Goal: Navigation & Orientation: Find specific page/section

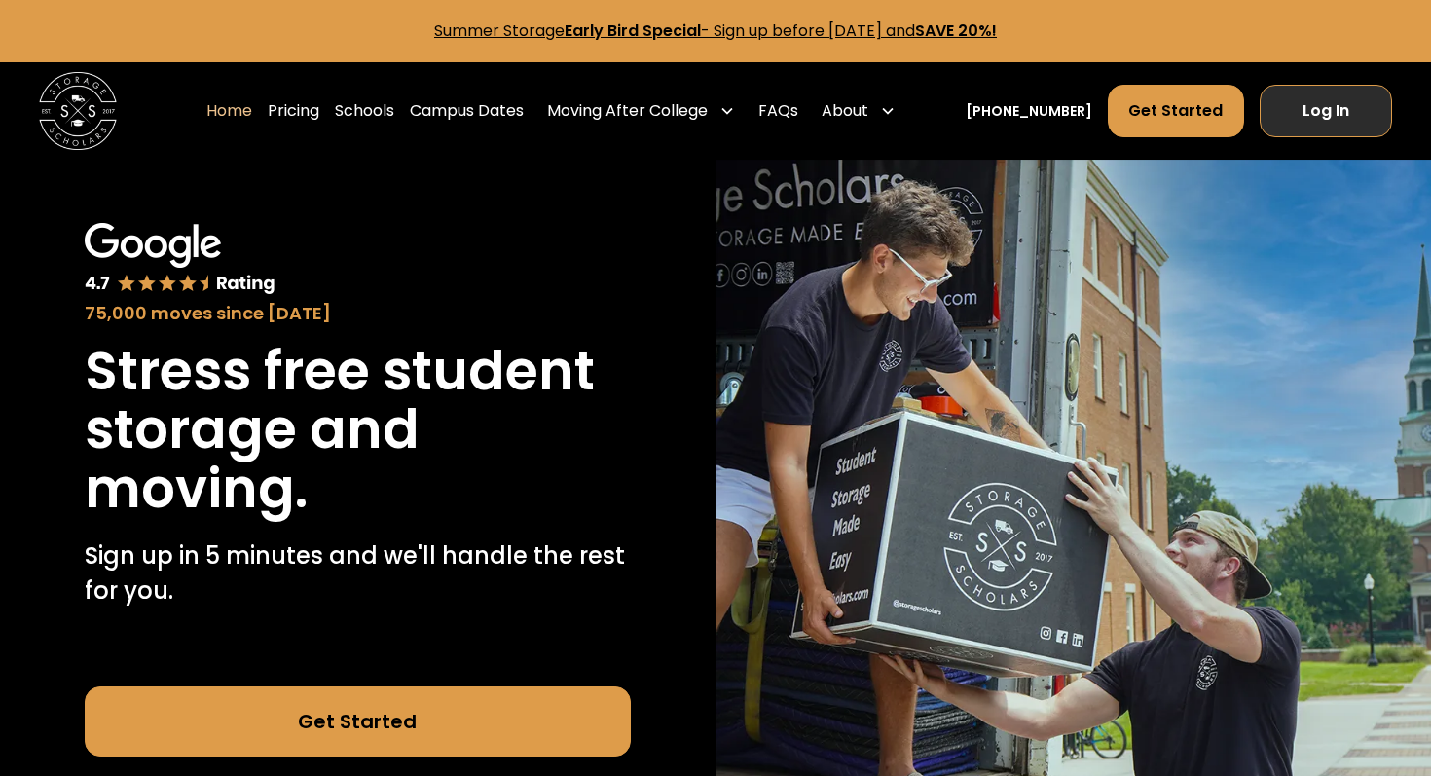
click at [1311, 119] on link "Log In" at bounding box center [1325, 111] width 132 height 53
click at [1303, 126] on link "Log In" at bounding box center [1325, 111] width 132 height 53
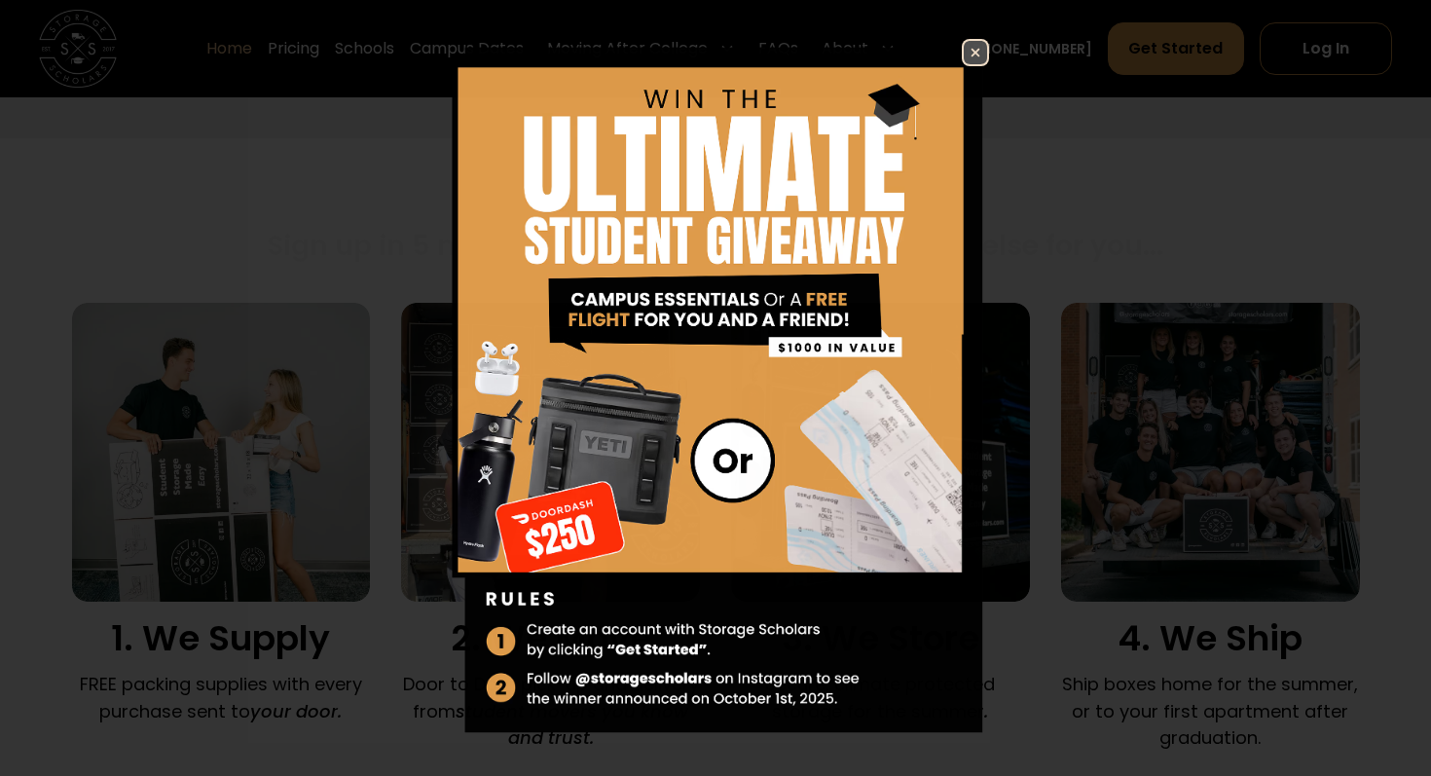
scroll to position [1156, 0]
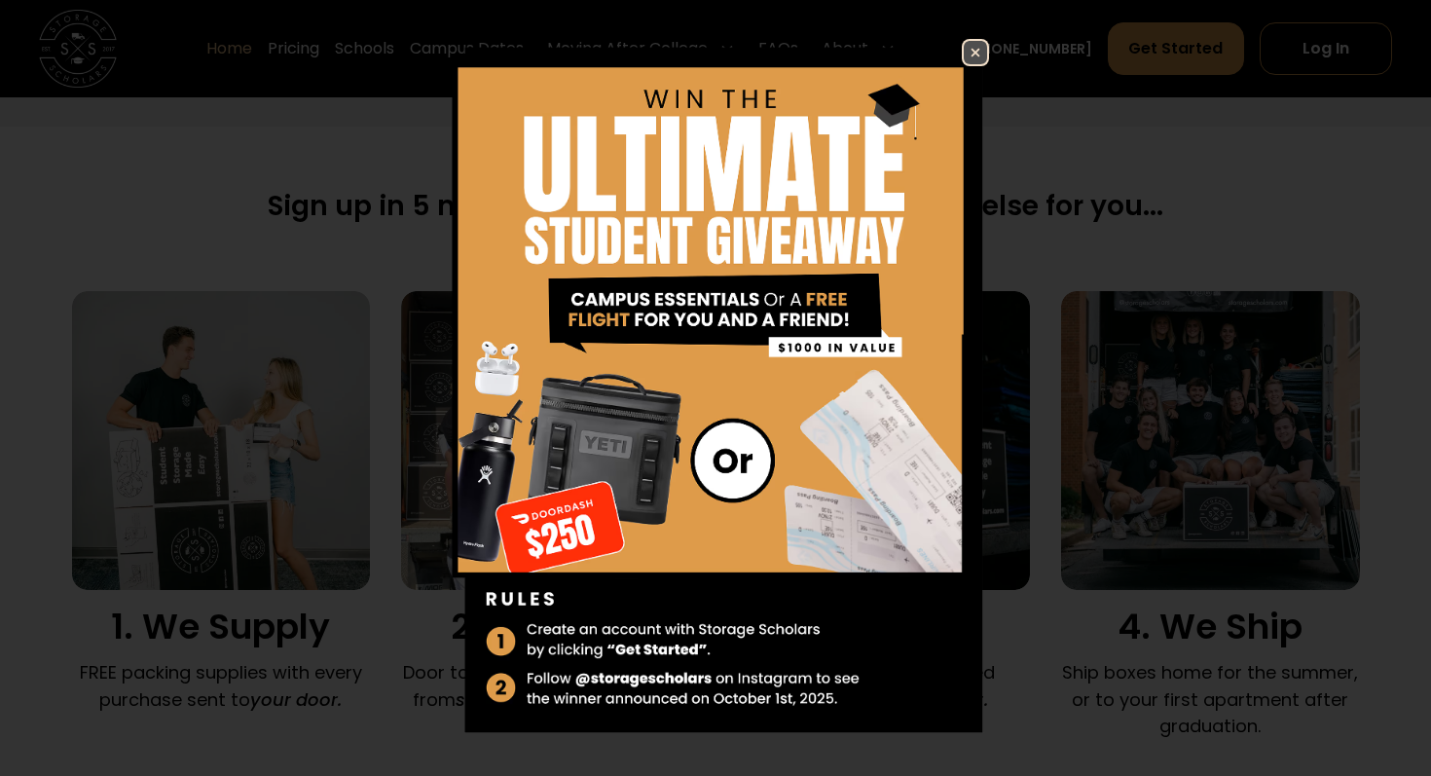
click at [972, 56] on img at bounding box center [975, 52] width 23 height 23
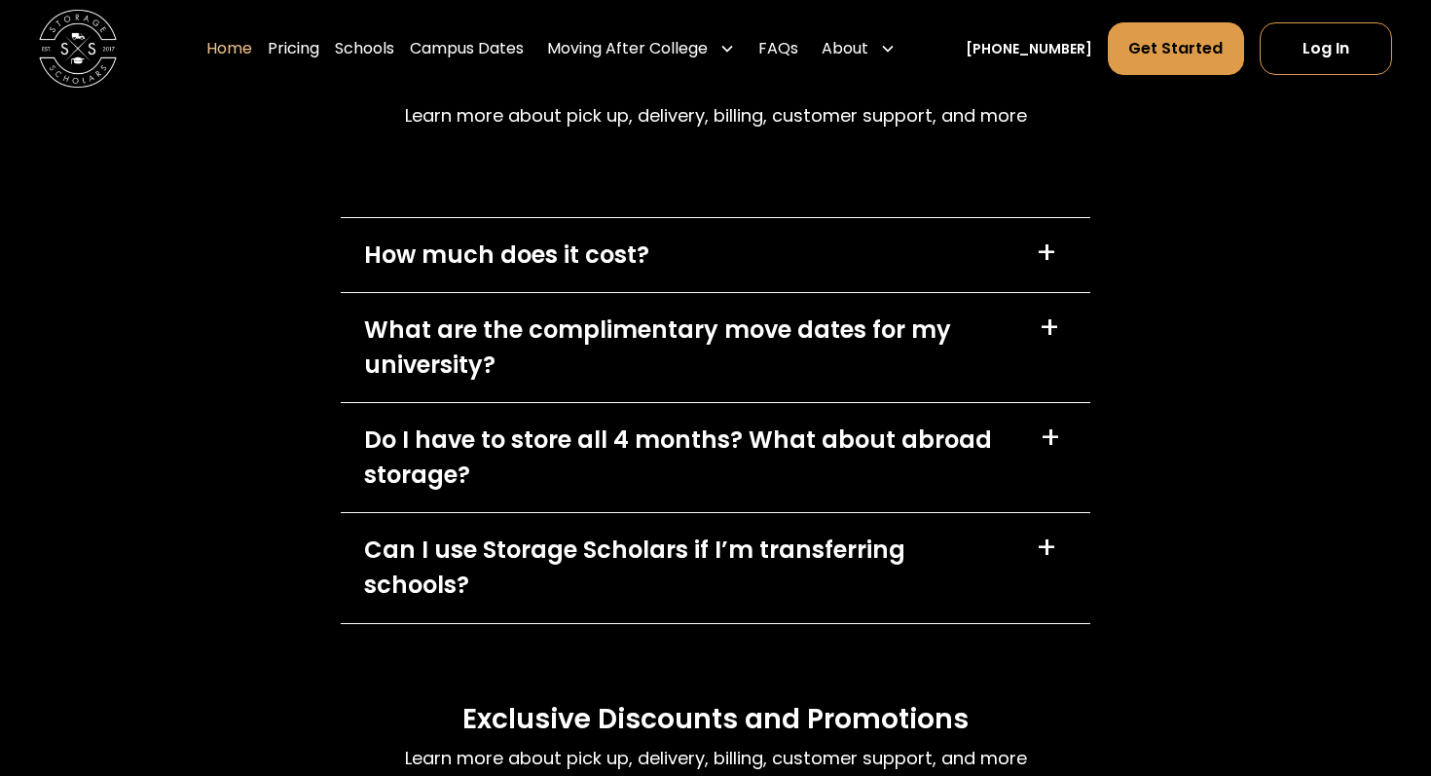
scroll to position [5500, 0]
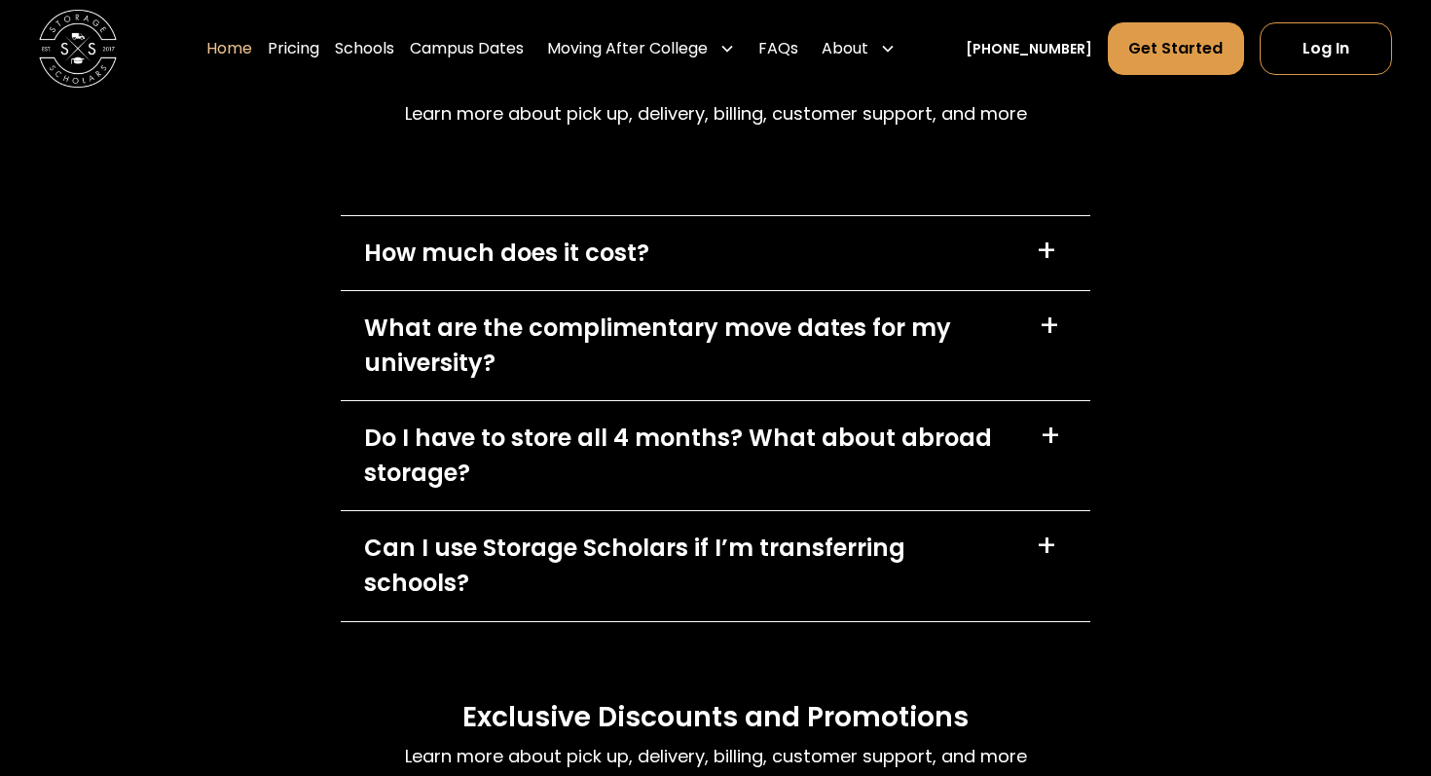
click at [1045, 320] on div "+" at bounding box center [1048, 325] width 21 height 31
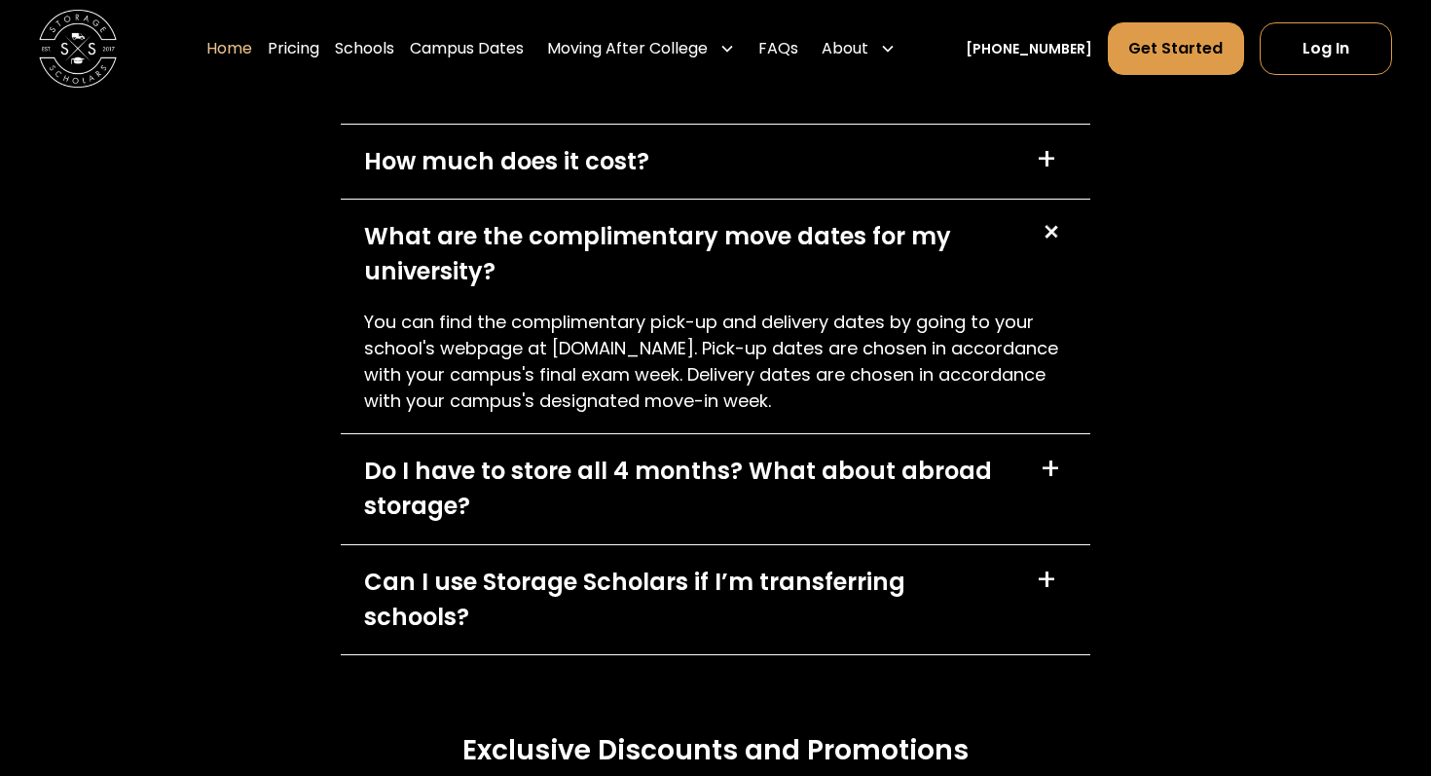
scroll to position [5593, 0]
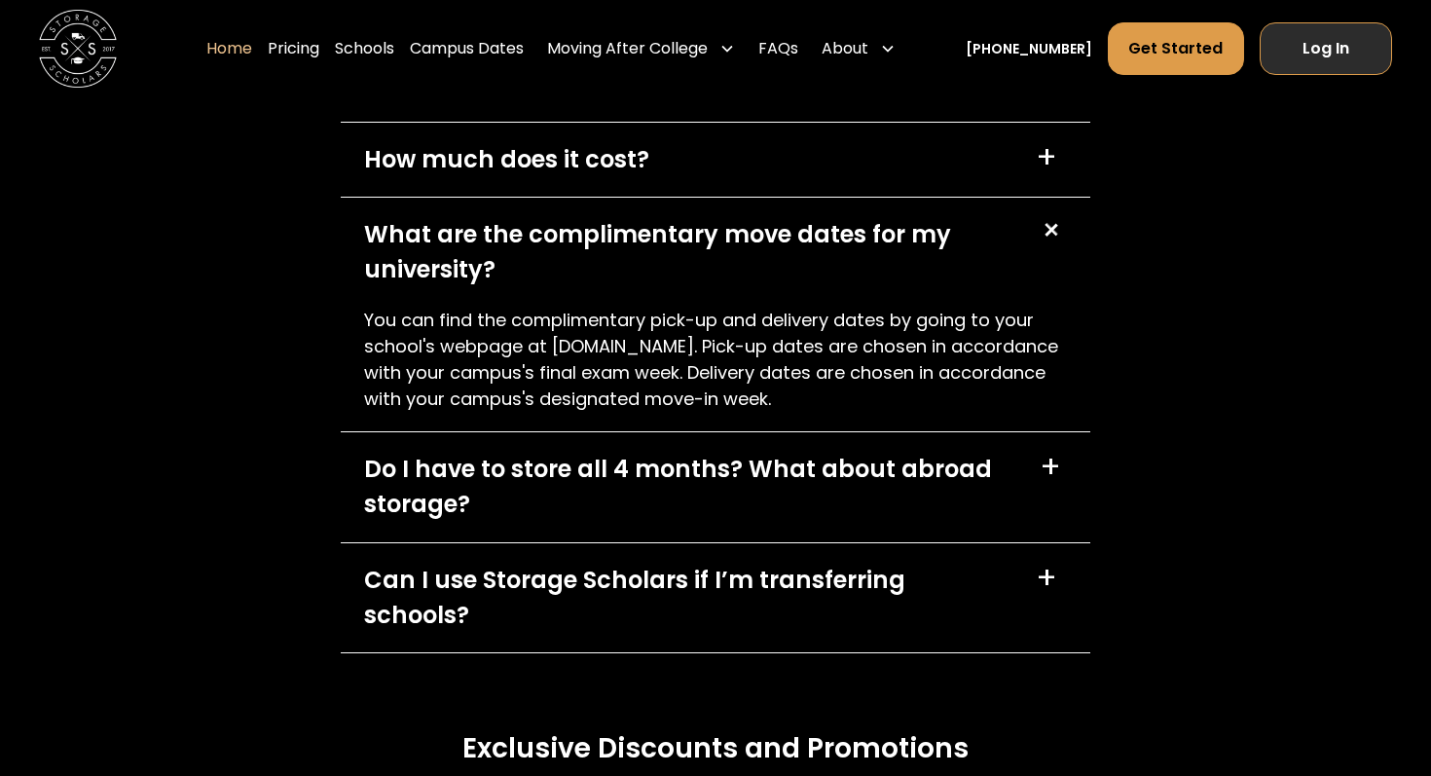
click at [1320, 39] on link "Log In" at bounding box center [1325, 48] width 132 height 53
